Goal: Find specific fact: Find specific page/section

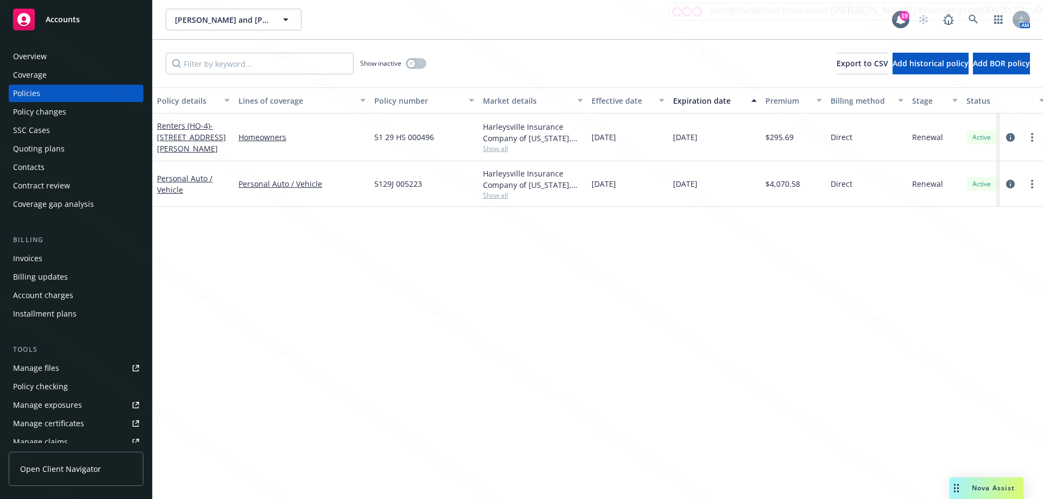
click at [33, 57] on div "Overview" at bounding box center [30, 56] width 34 height 17
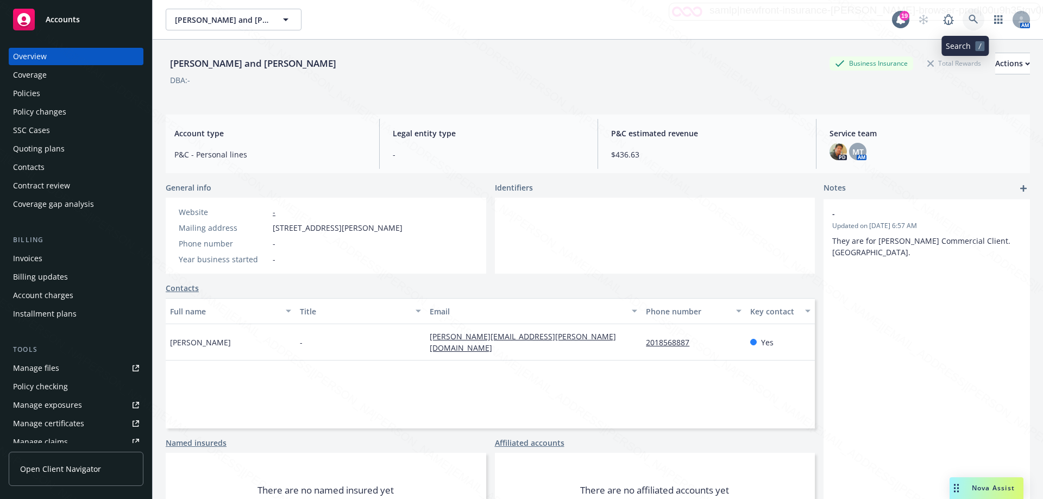
click at [969, 17] on icon at bounding box center [974, 20] width 10 height 10
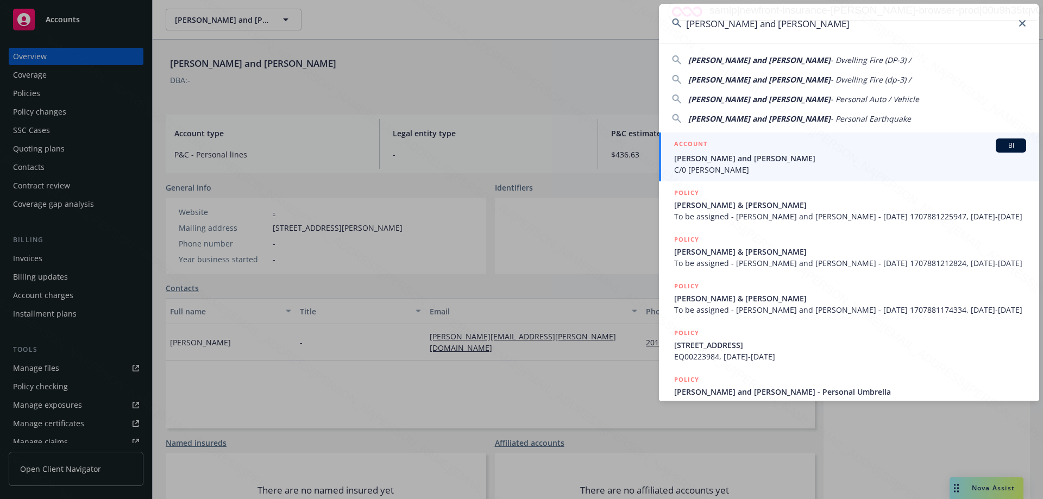
type input "[PERSON_NAME] and [PERSON_NAME]"
click at [711, 168] on span "C/0 [PERSON_NAME]" at bounding box center [850, 169] width 352 height 11
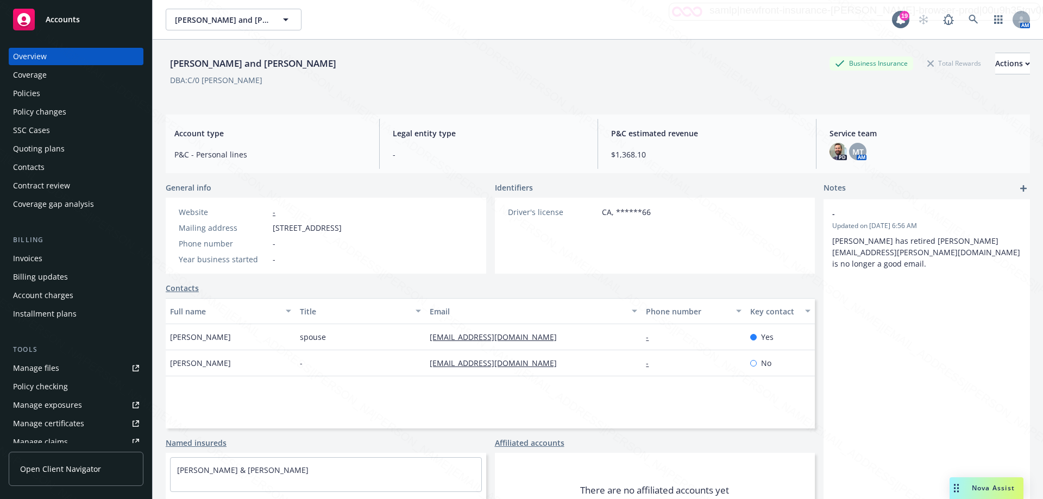
click at [36, 95] on div "Policies" at bounding box center [26, 93] width 27 height 17
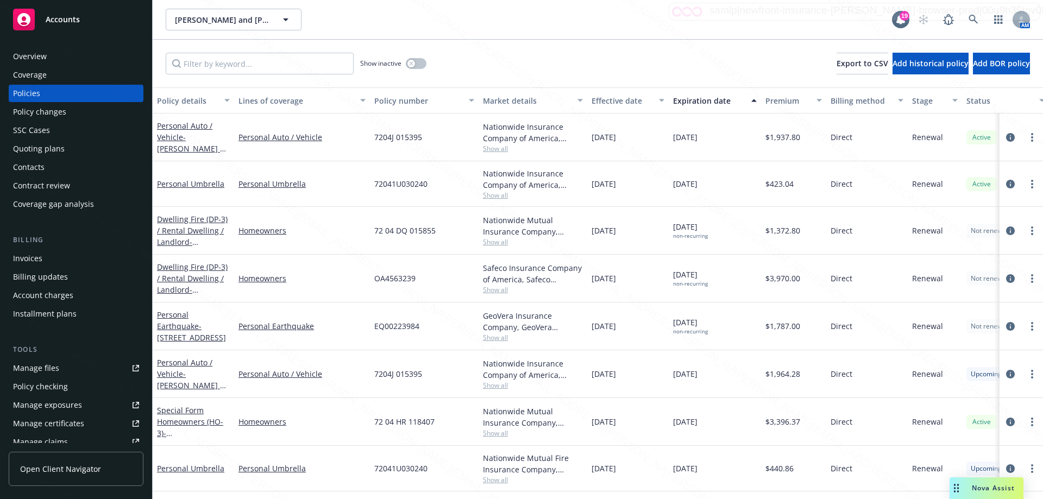
scroll to position [48, 0]
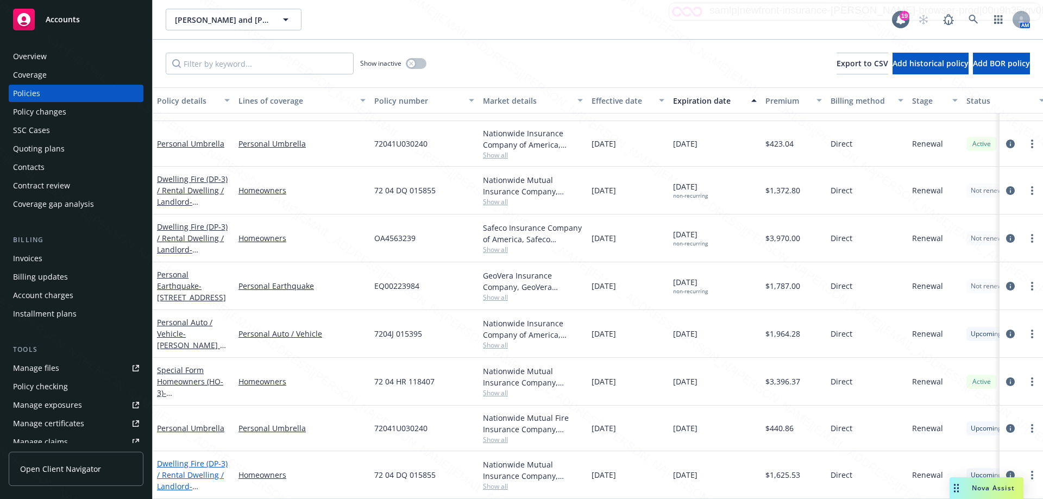
click at [198, 465] on link "Dwelling Fire (DP-3) / Rental Dwelling / Landlord - [STREET_ADDRESS]" at bounding box center [192, 481] width 71 height 45
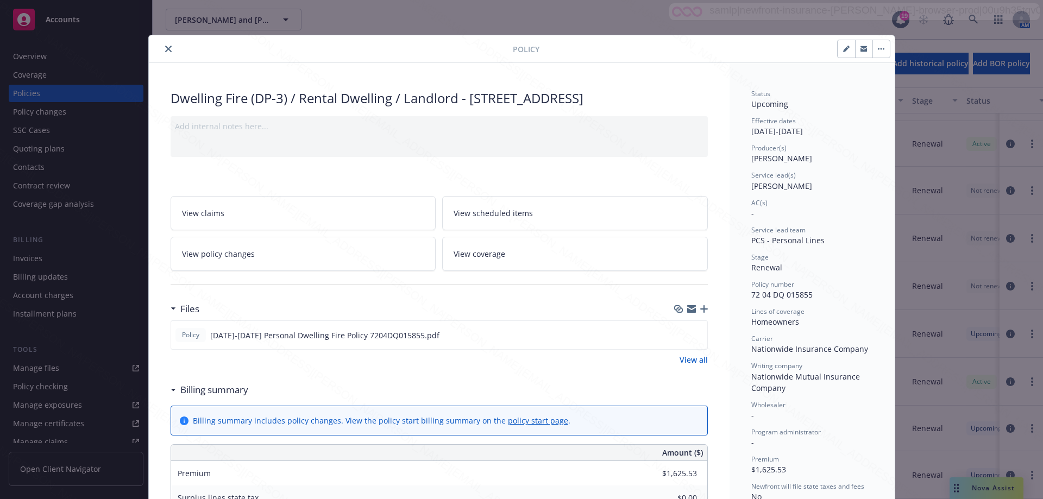
click at [165, 49] on icon "close" at bounding box center [168, 49] width 7 height 7
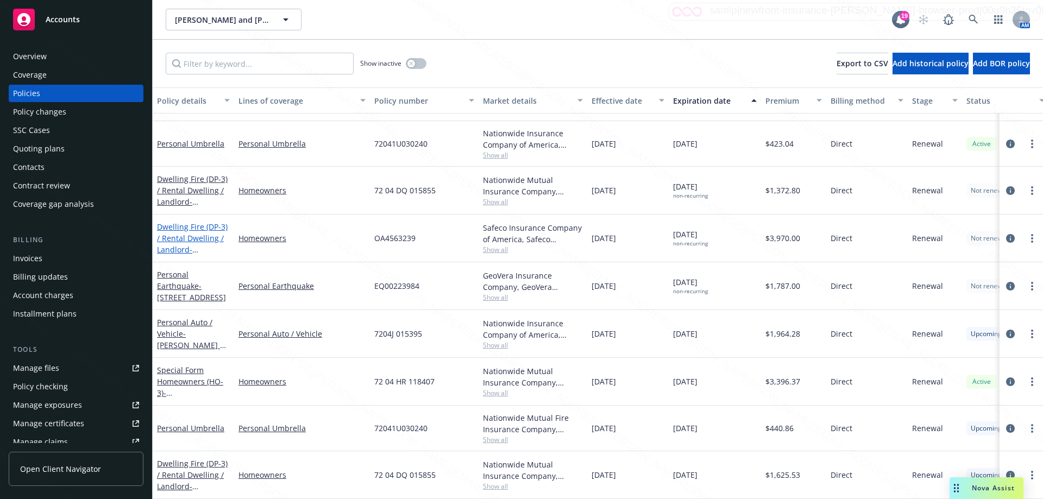
click at [186, 231] on link "Dwelling Fire (DP-3) / Rental Dwelling / Landlord - [STREET_ADDRESS]" at bounding box center [192, 244] width 71 height 45
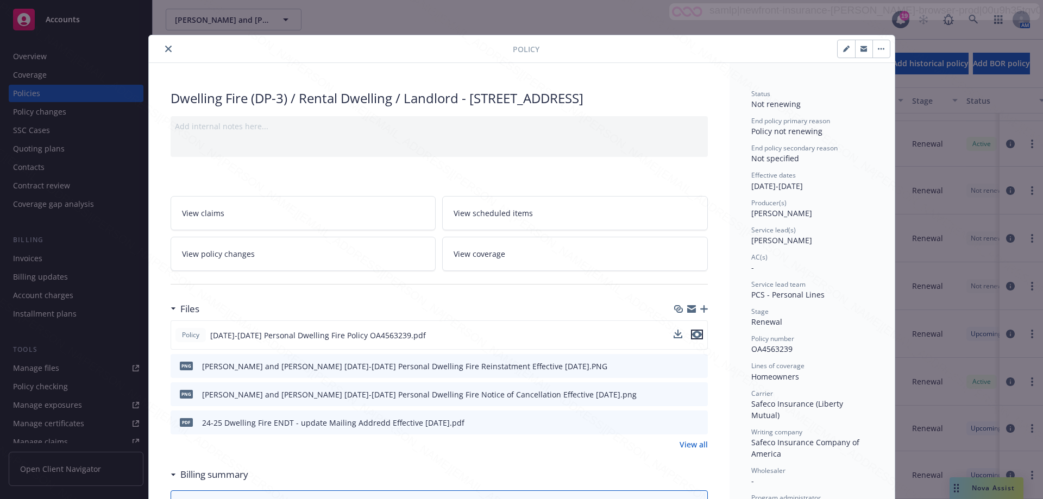
click at [693, 338] on icon "preview file" at bounding box center [697, 335] width 10 height 8
click at [165, 46] on icon "close" at bounding box center [168, 49] width 7 height 7
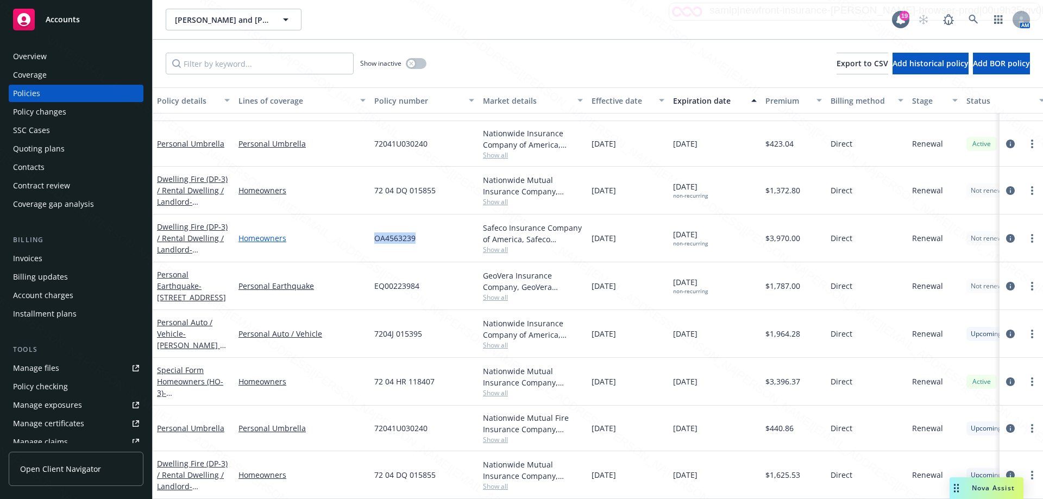
drag, startPoint x: 415, startPoint y: 230, endPoint x: 361, endPoint y: 226, distance: 54.5
click at [361, 226] on div "Dwelling Fire (DP-3) / Rental Dwelling / Landlord - [STREET_ADDRESS] Homeowners…" at bounding box center [677, 239] width 1048 height 48
copy div "OA4563239"
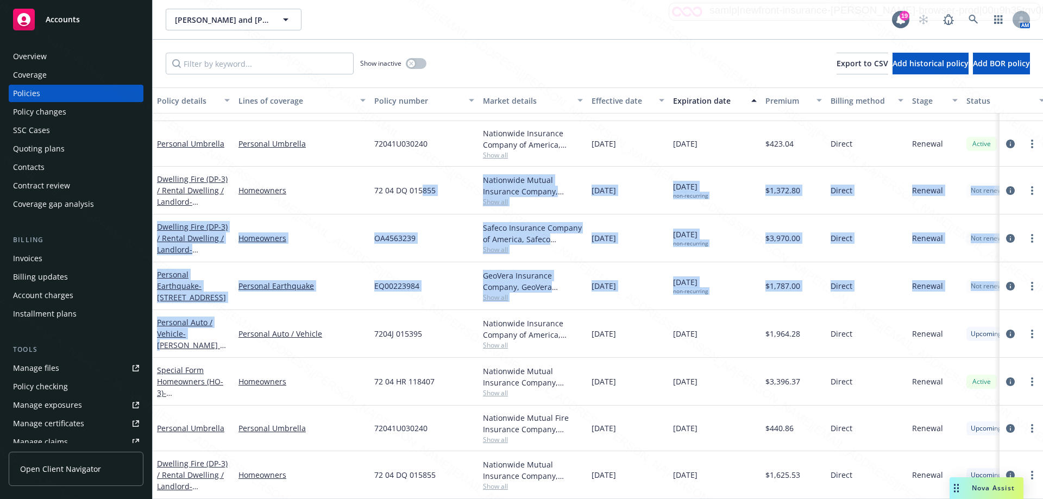
drag, startPoint x: 422, startPoint y: 159, endPoint x: 425, endPoint y: 127, distance: 31.7
click at [428, 140] on div "Personal Auto / Vehicle - [PERSON_NAME] & [PERSON_NAME] Personal Auto / Vehicle…" at bounding box center [677, 268] width 1048 height 391
